Goal: Task Accomplishment & Management: Manage account settings

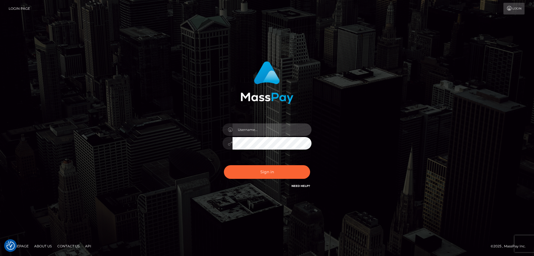
click at [271, 131] on input "text" at bounding box center [271, 129] width 79 height 13
type input "Leeroy.megabonanza"
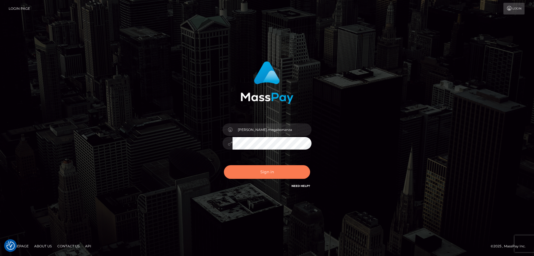
click at [255, 174] on button "Sign in" at bounding box center [267, 172] width 86 height 14
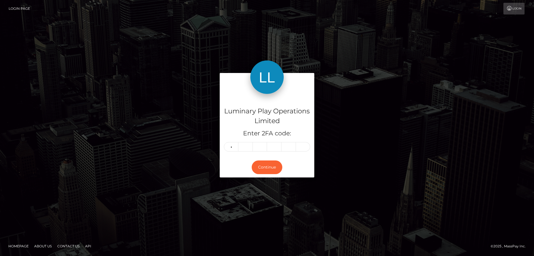
type input "2"
type input "1"
type input "5"
type input "1"
type input "4"
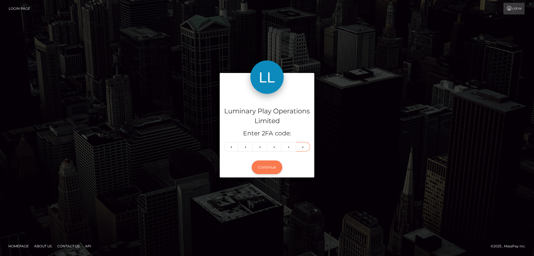
type input "7"
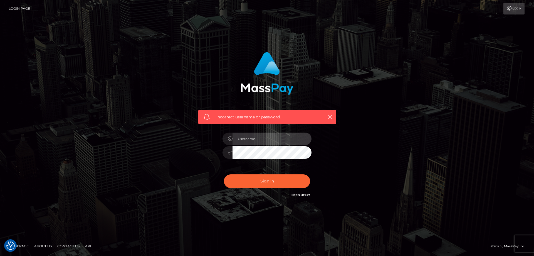
click at [264, 139] on input "text" at bounding box center [271, 138] width 79 height 13
type input "Leeroy.megabonanza"
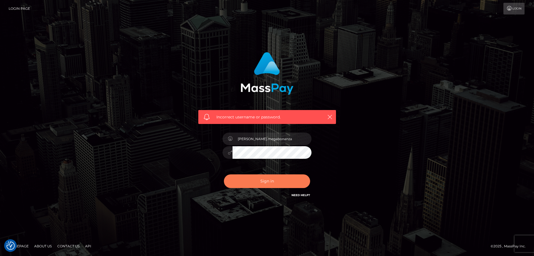
click at [258, 181] on button "Sign in" at bounding box center [267, 181] width 86 height 14
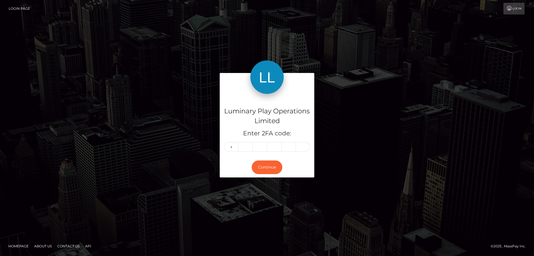
type input "5"
type input "3"
type input "8"
type input "2"
type input "9"
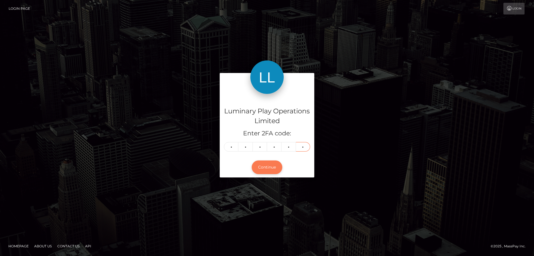
type input "3"
click at [273, 168] on button "Continue" at bounding box center [267, 167] width 31 height 14
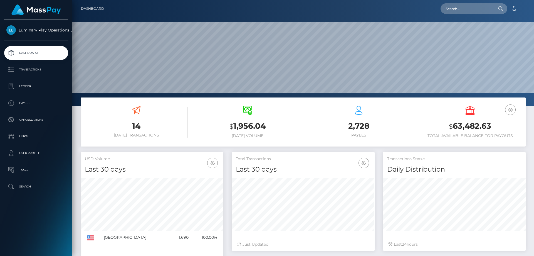
scroll to position [106, 462]
